Goal: Transaction & Acquisition: Purchase product/service

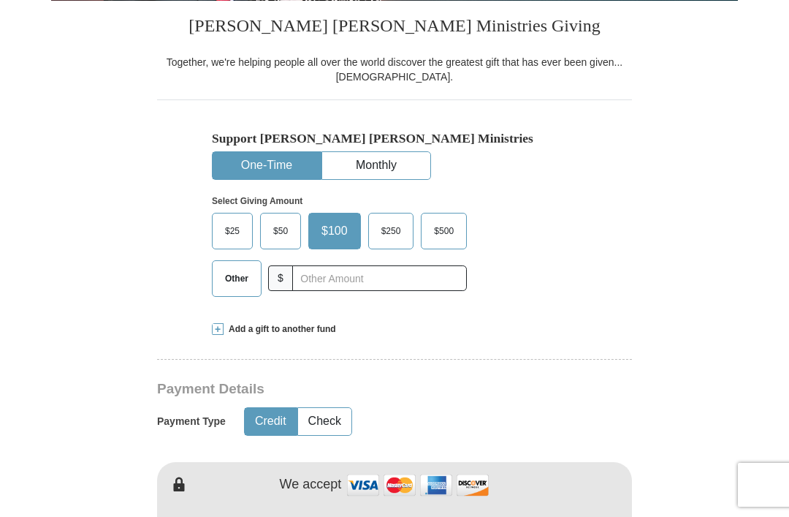
click at [235, 276] on span "Other" at bounding box center [237, 278] width 38 height 22
click at [0, 0] on input "Other" at bounding box center [0, 0] width 0 height 0
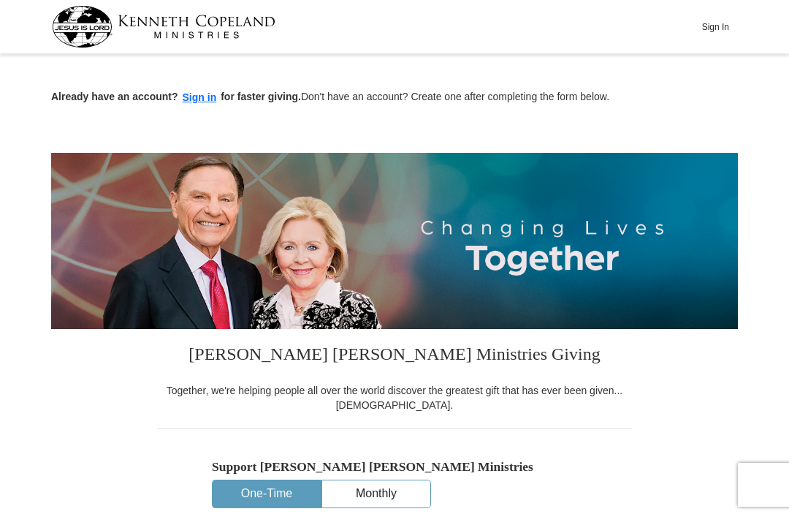
click at [727, 19] on button "Sign In" at bounding box center [716, 26] width 44 height 23
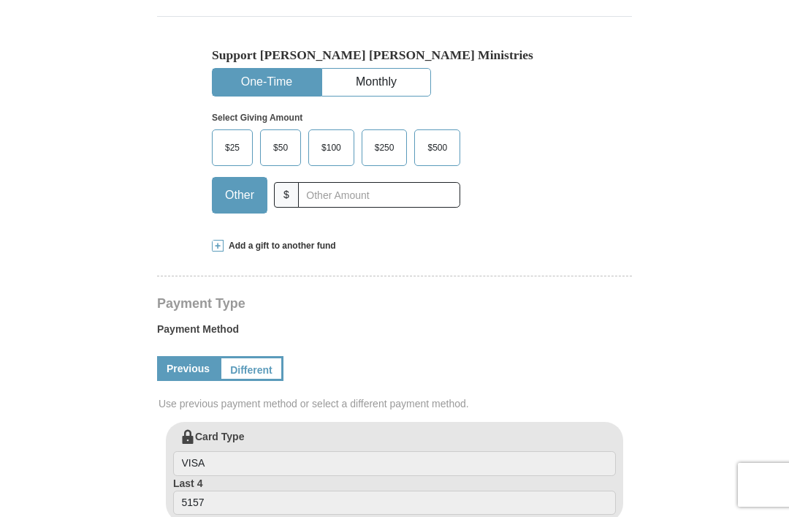
select select "FL"
click at [238, 186] on span "Other" at bounding box center [240, 195] width 44 height 22
click at [0, 0] on input "Other" at bounding box center [0, 0] width 0 height 0
click at [317, 202] on input "text" at bounding box center [379, 195] width 162 height 26
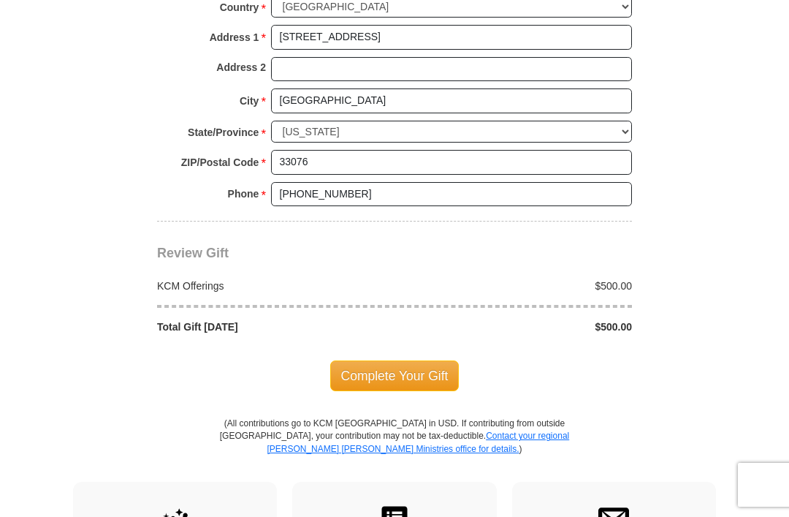
scroll to position [1142, 0]
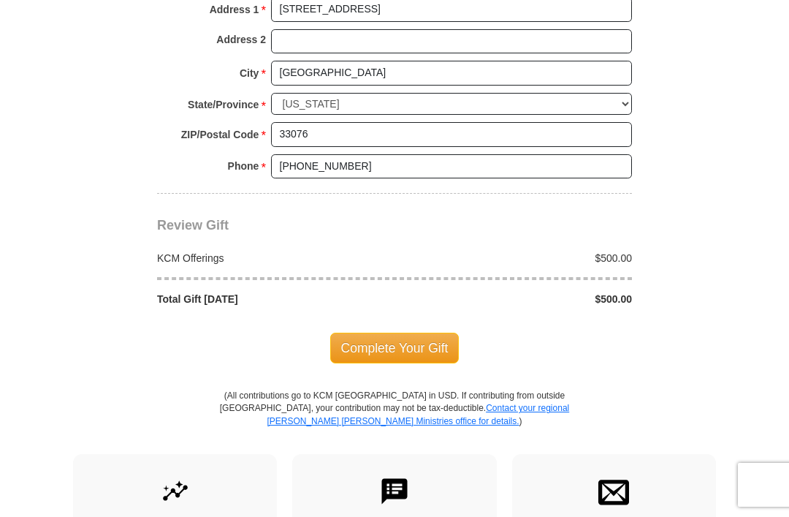
type input "500.00"
click at [374, 333] on span "Complete Your Gift" at bounding box center [394, 348] width 129 height 31
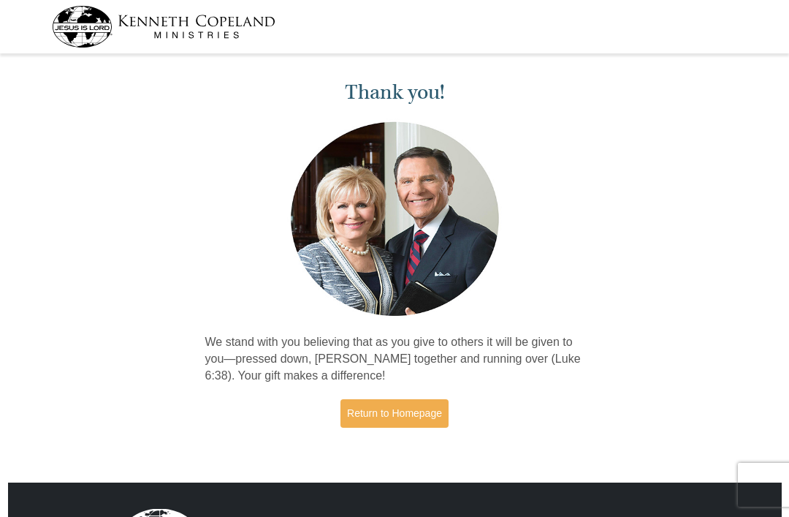
click at [369, 418] on link "Return to Homepage" at bounding box center [395, 413] width 108 height 29
